Goal: Find specific page/section: Find specific page/section

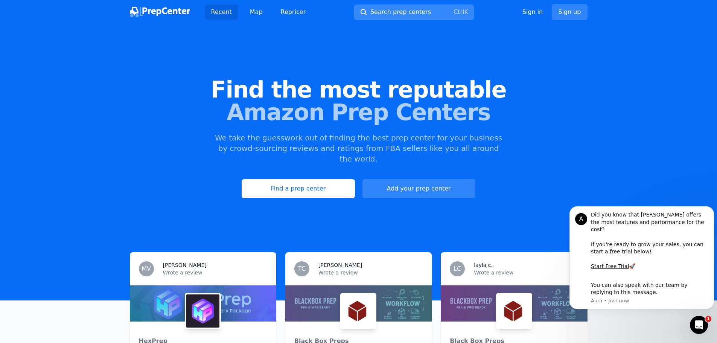
click at [421, 15] on span "Search prep centers" at bounding box center [401, 12] width 61 height 9
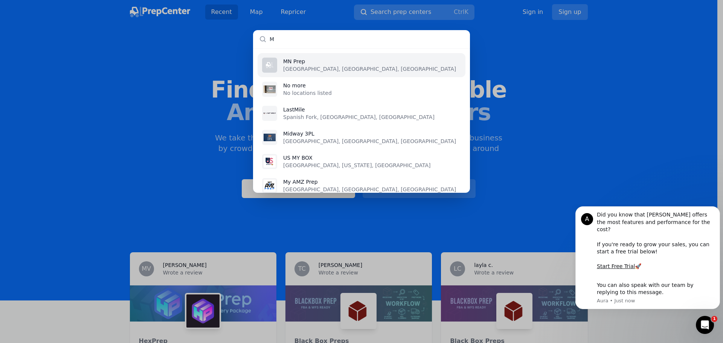
type input "MD"
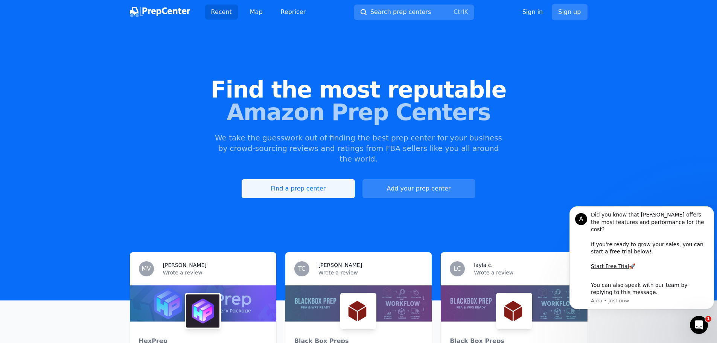
click at [296, 179] on link "Find a prep center" at bounding box center [298, 188] width 113 height 19
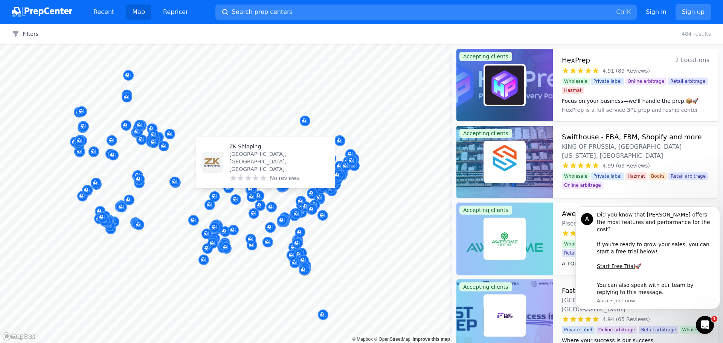
click at [210, 184] on body "Recent Map Repricer Search prep centers Ctrl K Open main menu Sign in Sign up F…" at bounding box center [361, 171] width 723 height 343
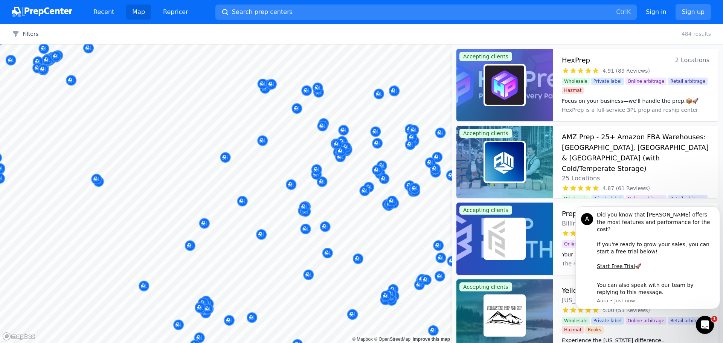
click at [181, 190] on div at bounding box center [243, 188] width 145 height 6
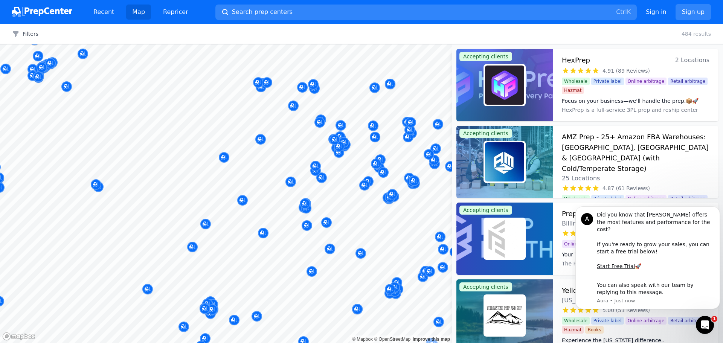
click at [183, 191] on div at bounding box center [243, 188] width 145 height 6
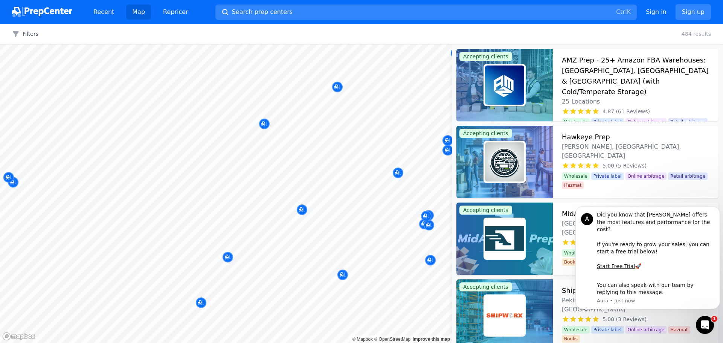
click at [182, 187] on div at bounding box center [243, 188] width 145 height 6
click at [184, 188] on div at bounding box center [243, 188] width 145 height 6
click at [186, 191] on div at bounding box center [243, 188] width 145 height 6
click at [200, 194] on div at bounding box center [229, 197] width 145 height 6
click at [204, 197] on div at bounding box center [229, 197] width 145 height 6
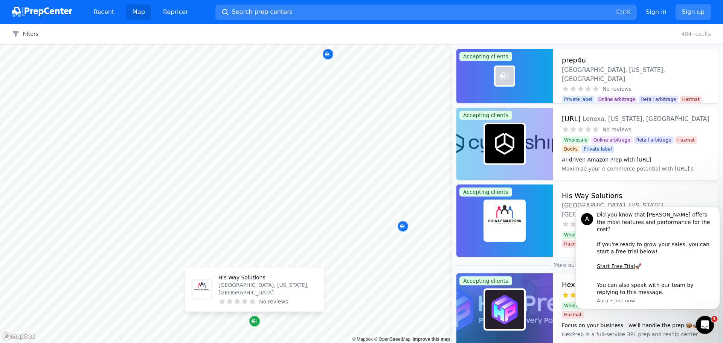
click at [255, 324] on icon "Map marker" at bounding box center [255, 321] width 6 height 8
click at [254, 321] on icon "Map marker" at bounding box center [255, 321] width 6 height 8
click at [255, 294] on p "[GEOGRAPHIC_DATA], [US_STATE], [GEOGRAPHIC_DATA]" at bounding box center [267, 288] width 99 height 15
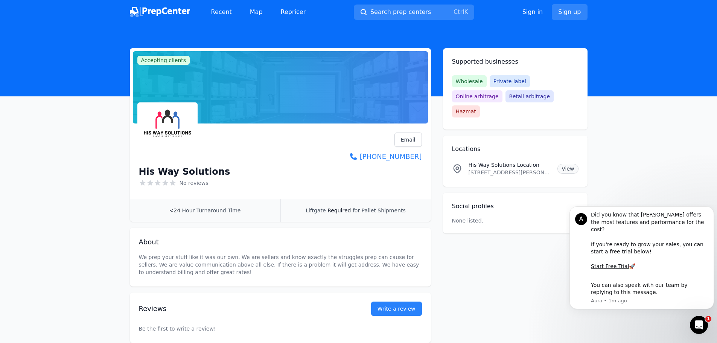
click at [567, 164] on link "View" at bounding box center [568, 169] width 21 height 10
